Goal: Information Seeking & Learning: Learn about a topic

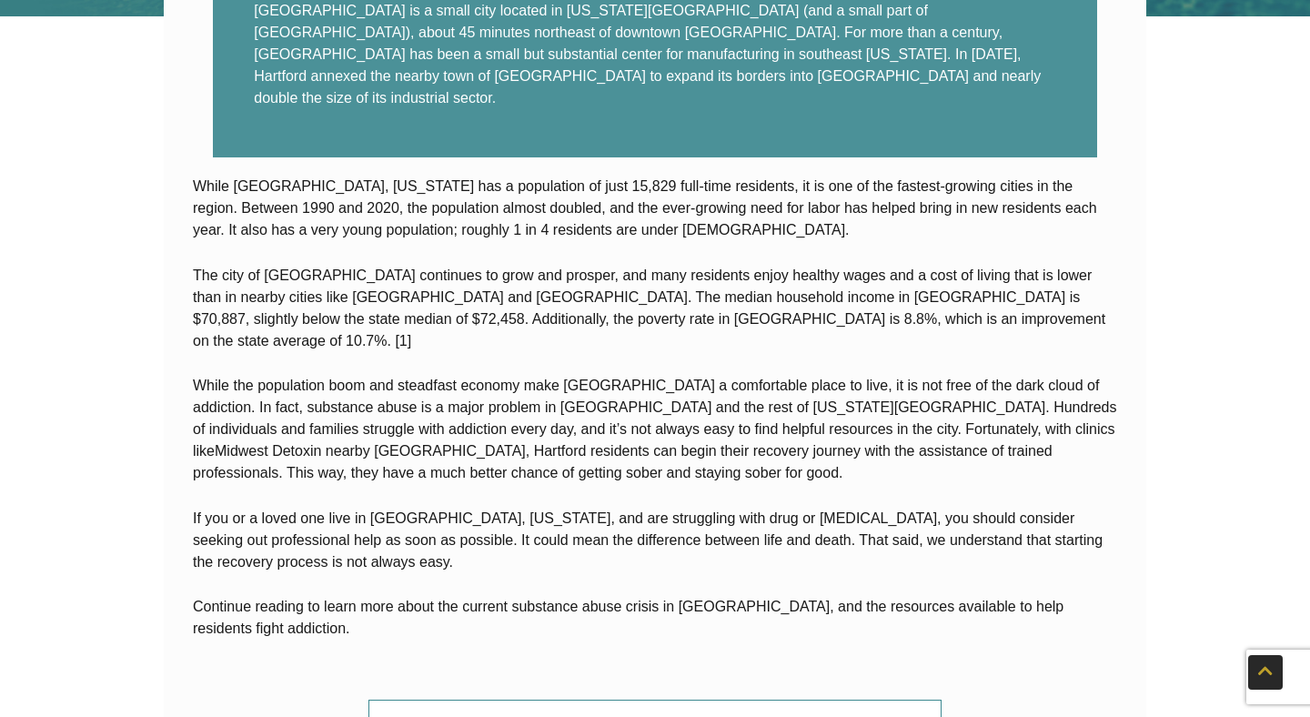
scroll to position [632, 0]
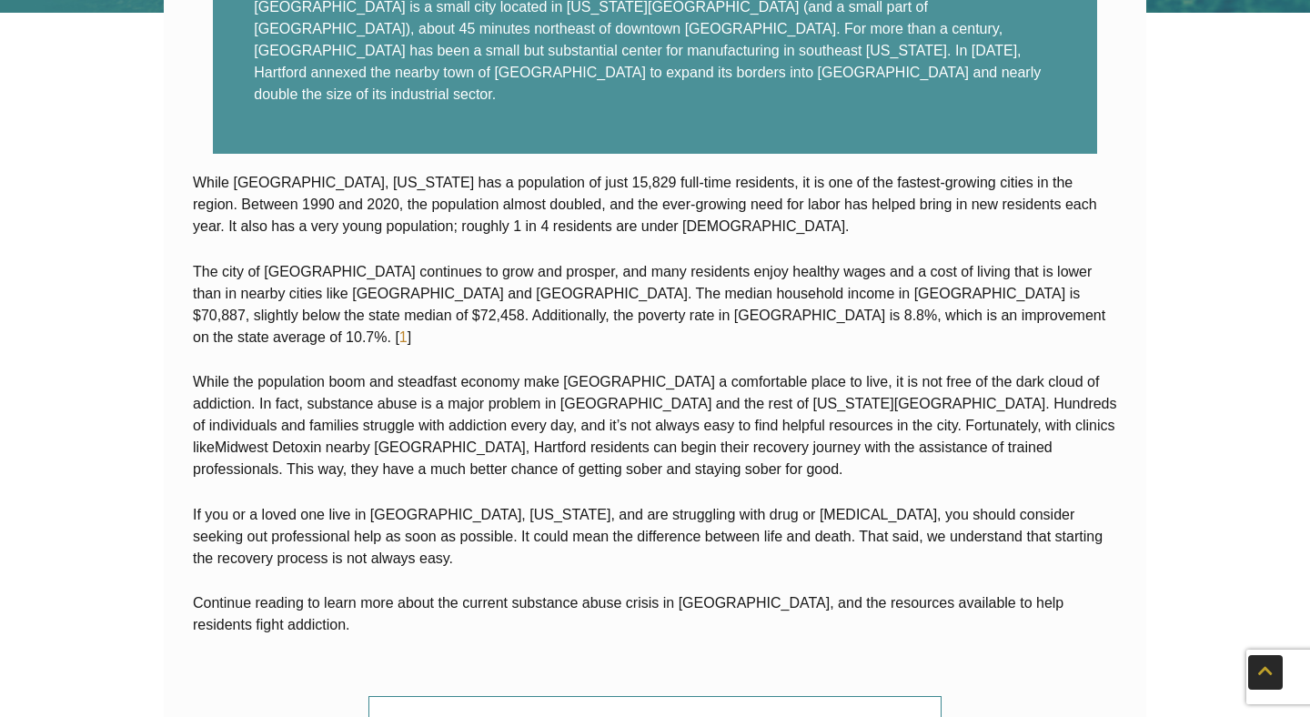
click at [407, 329] on link "1" at bounding box center [403, 336] width 8 height 15
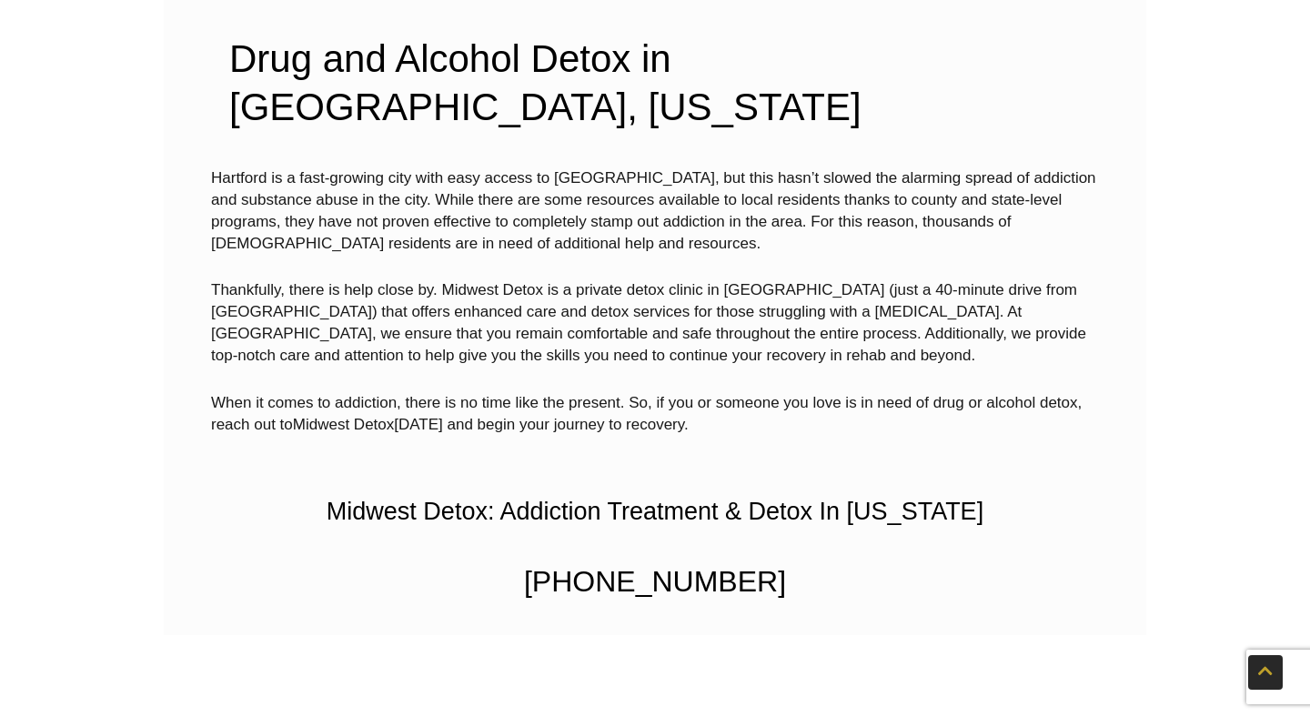
scroll to position [4742, 0]
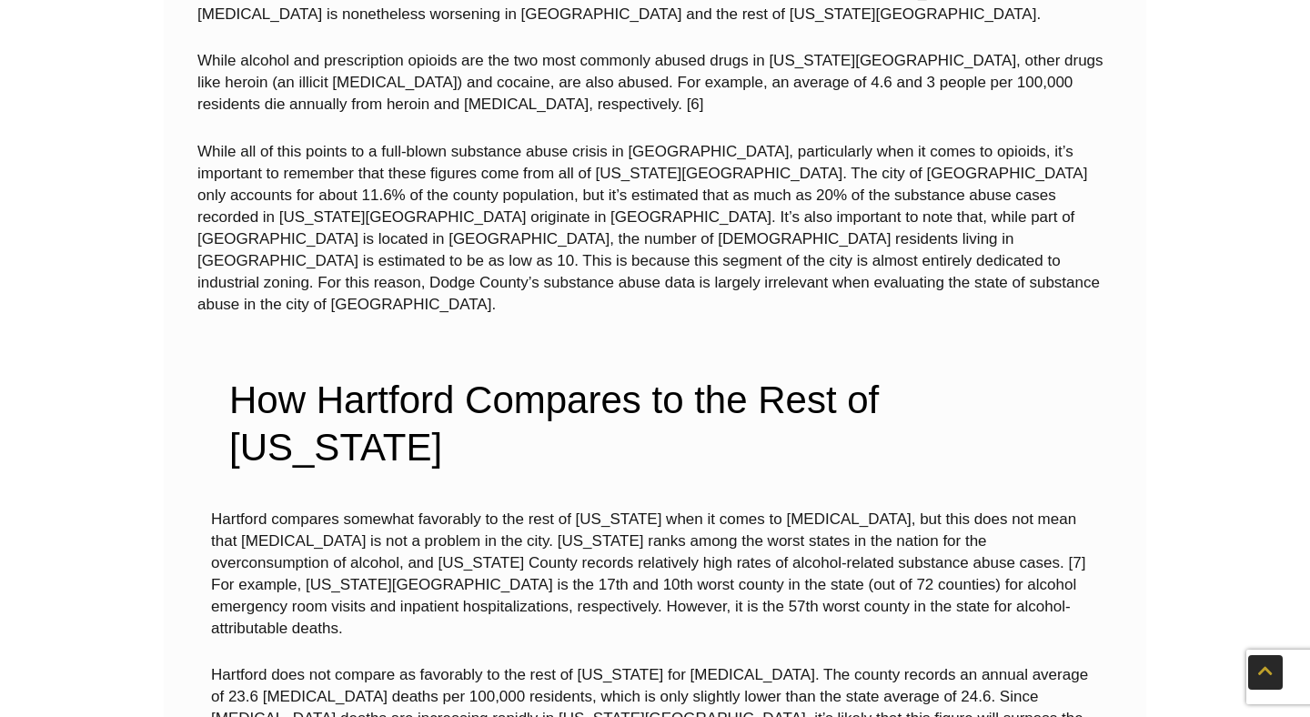
scroll to position [3360, 0]
